Goal: Check status

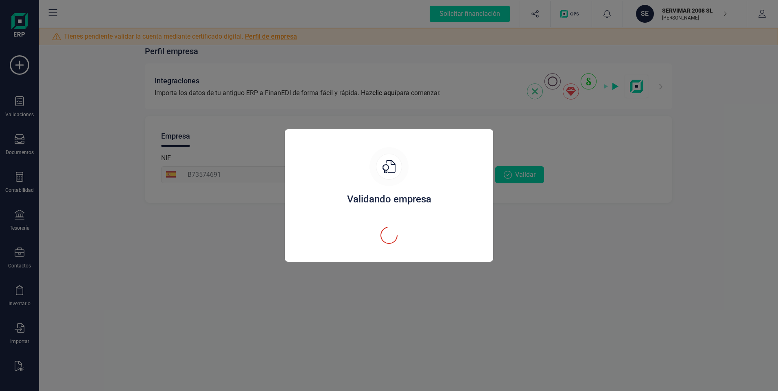
click at [17, 21] on div "Validando empresa" at bounding box center [389, 195] width 778 height 391
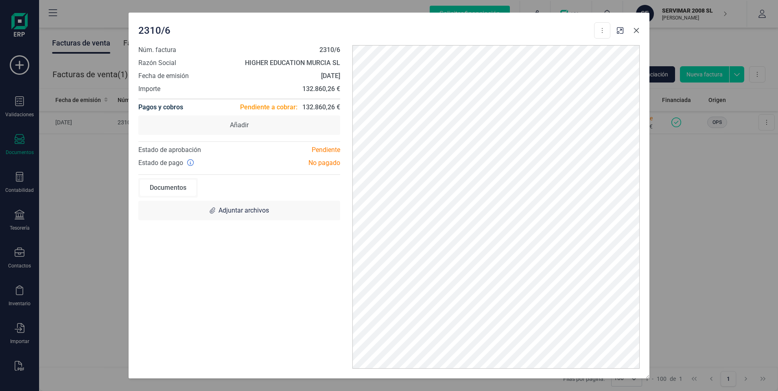
click at [636, 30] on icon "Close" at bounding box center [636, 30] width 5 height 5
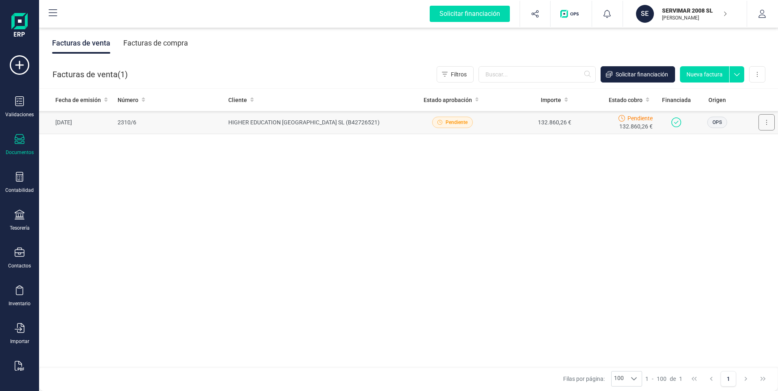
click at [771, 123] on button at bounding box center [766, 122] width 16 height 16
click at [591, 199] on div "Fecha de emisión Número Cliente Estado aprobación Importe Estado cobro Financia…" at bounding box center [408, 228] width 739 height 279
